Goal: Task Accomplishment & Management: Manage account settings

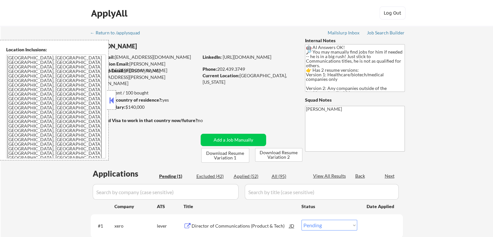
click at [113, 99] on button at bounding box center [111, 100] width 7 height 10
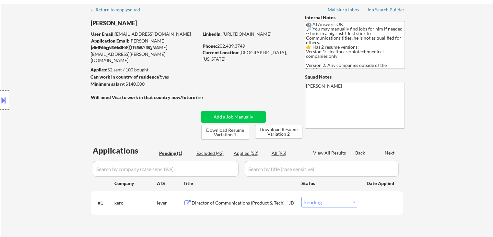
scroll to position [130, 0]
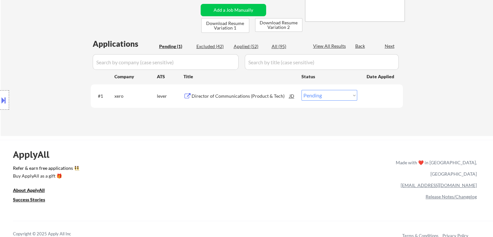
click at [222, 96] on div "Director of Communications (Product & Tech)" at bounding box center [241, 96] width 98 height 6
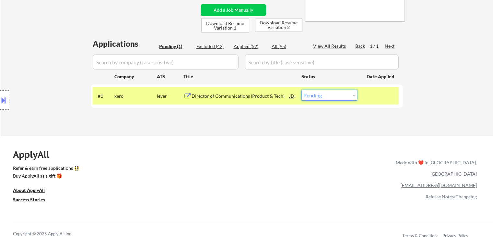
click at [318, 94] on select "Choose an option... Pending Applied Excluded (Questions) Excluded (Expired) Exc…" at bounding box center [330, 95] width 56 height 11
select select ""applied""
click at [302, 90] on select "Choose an option... Pending Applied Excluded (Questions) Excluded (Expired) Exc…" at bounding box center [330, 95] width 56 height 11
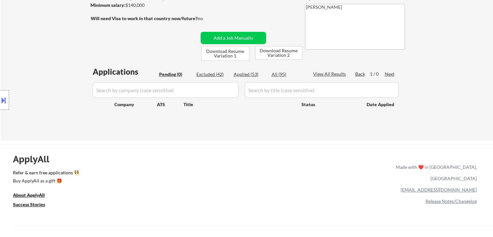
scroll to position [65, 0]
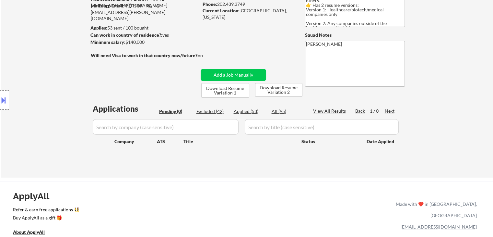
click at [246, 111] on div "Applied (53)" at bounding box center [250, 111] width 32 height 6
select select ""applied""
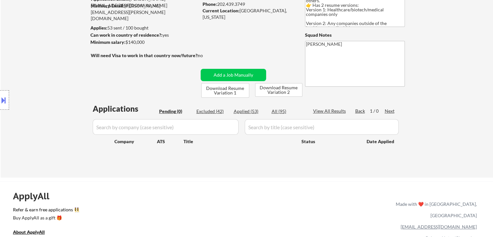
select select ""applied""
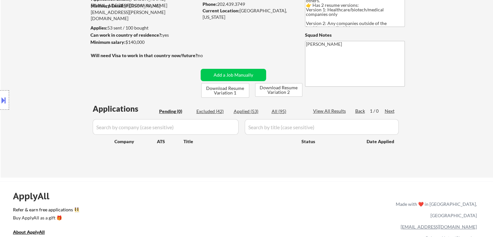
select select ""applied""
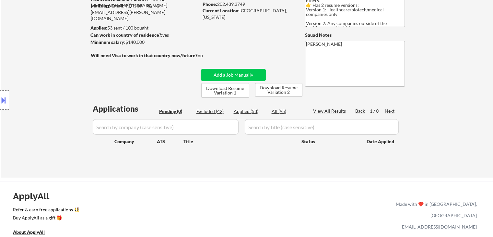
select select ""applied""
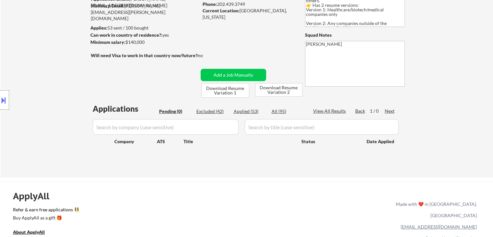
select select ""applied""
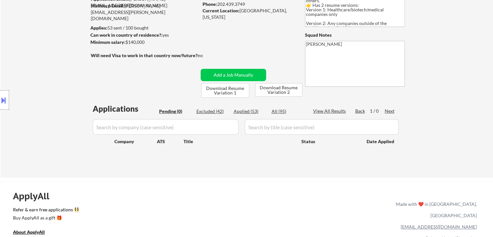
select select ""applied""
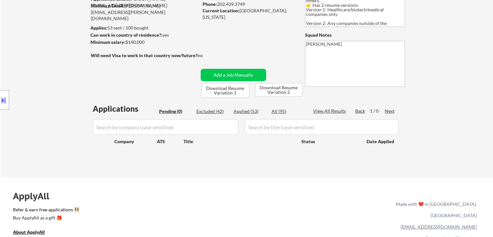
select select ""applied""
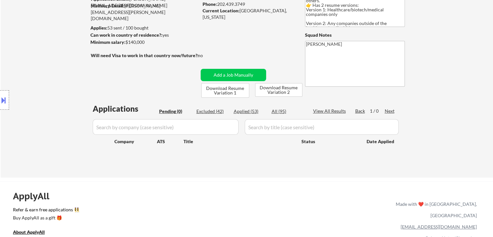
select select ""applied""
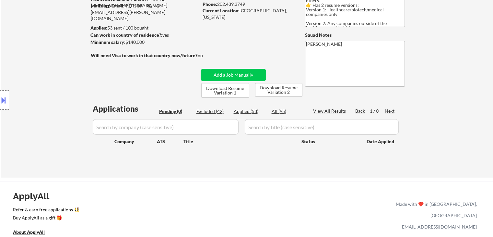
select select ""applied""
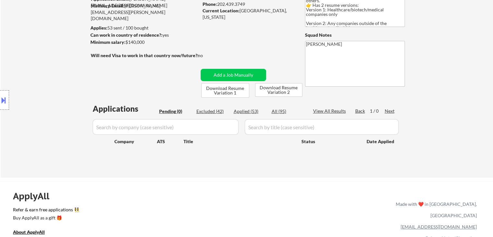
select select ""applied""
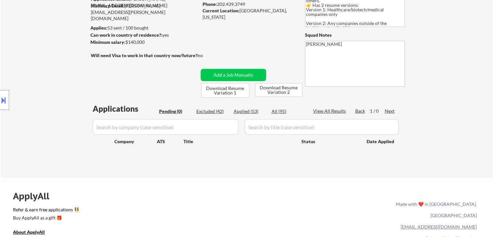
select select ""applied""
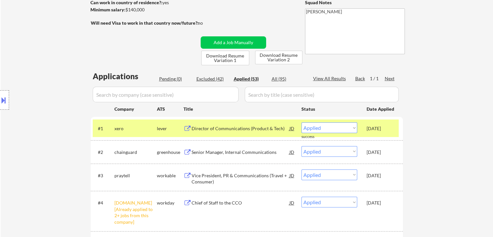
scroll to position [32, 0]
